Goal: Task Accomplishment & Management: Use online tool/utility

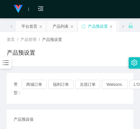
scroll to position [57, 0]
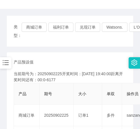
click at [70, 60] on div "产品预设值 添加期号" at bounding box center [70, 62] width 113 height 6
